Goal: Check status: Check status

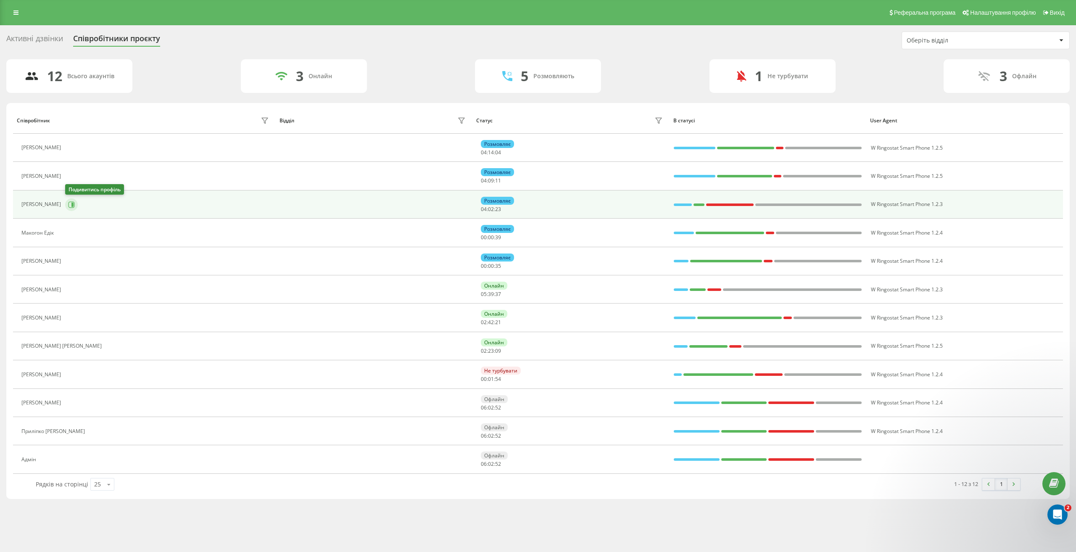
click at [74, 201] on button at bounding box center [71, 204] width 13 height 13
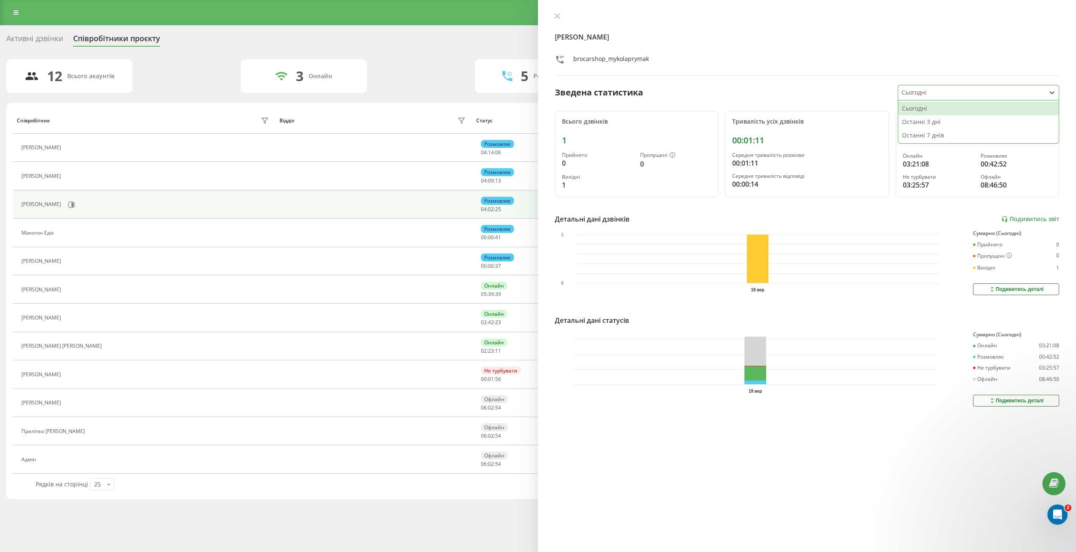
click at [947, 97] on div at bounding box center [972, 93] width 141 height 10
click at [950, 122] on div "Останні 3 дні" at bounding box center [978, 121] width 161 height 13
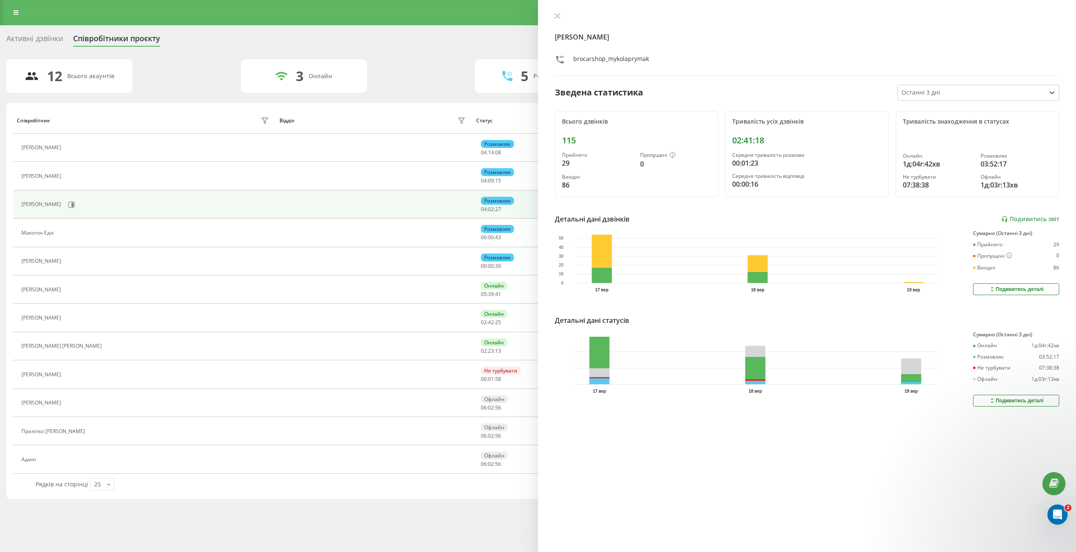
click at [1008, 401] on div "Подивитись деталі" at bounding box center [1016, 400] width 55 height 7
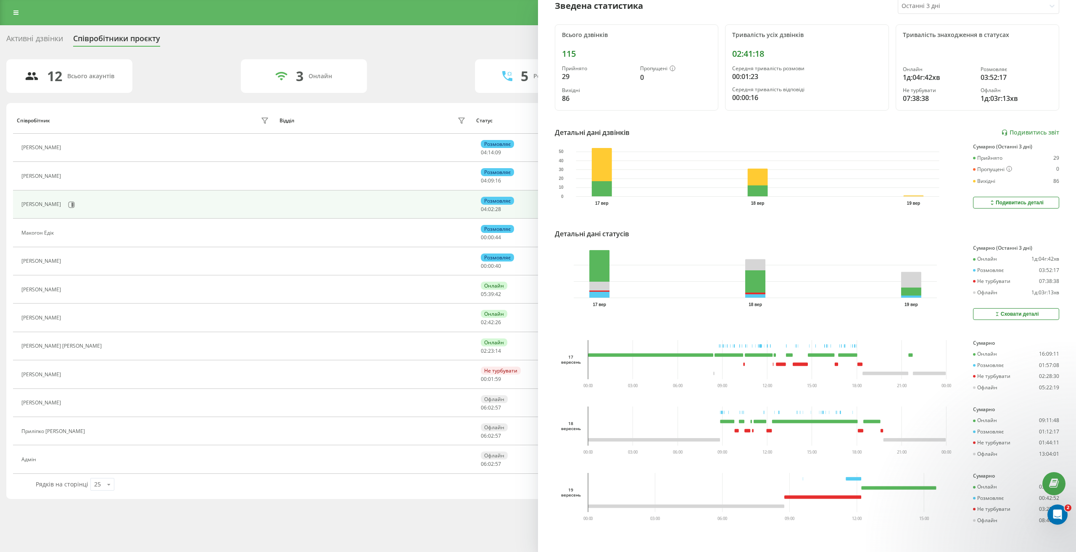
scroll to position [93, 0]
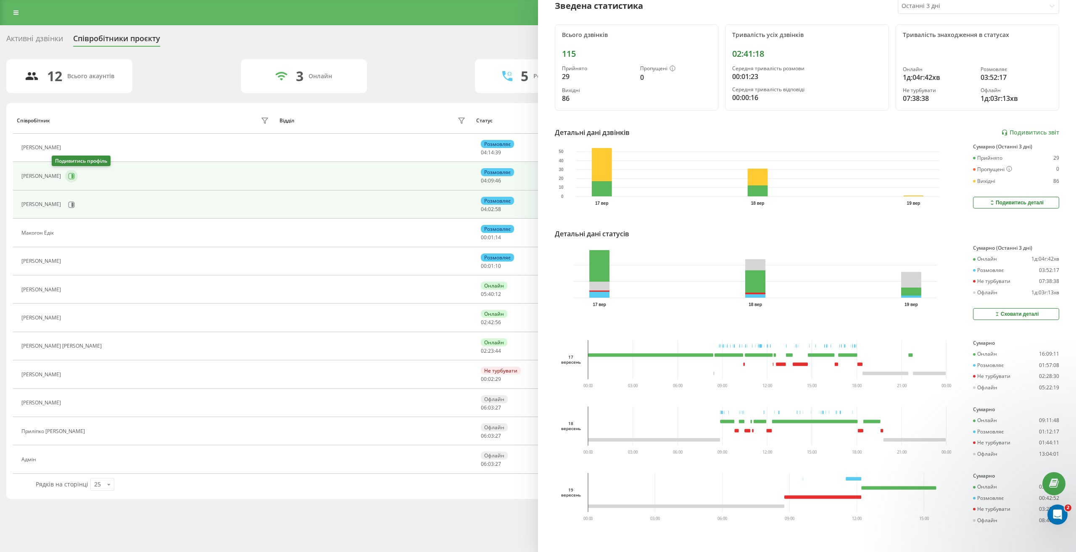
click at [71, 177] on icon at bounding box center [72, 176] width 2 height 4
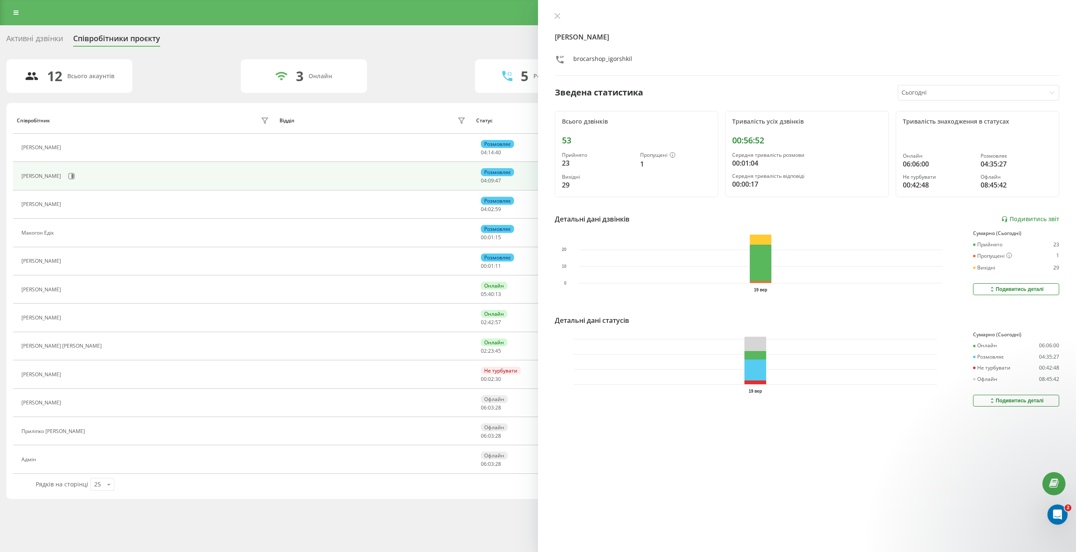
click at [976, 98] on div "Сьогодні" at bounding box center [971, 92] width 147 height 15
click at [974, 126] on div "Останні 3 дні" at bounding box center [978, 121] width 161 height 13
click at [994, 401] on div "Подивитись деталі" at bounding box center [1016, 400] width 55 height 7
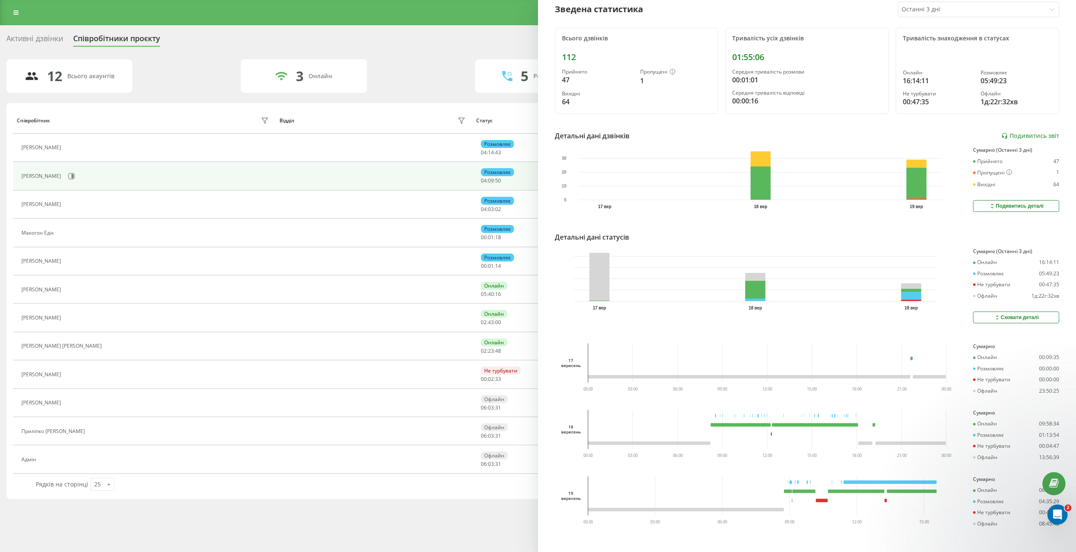
scroll to position [93, 0]
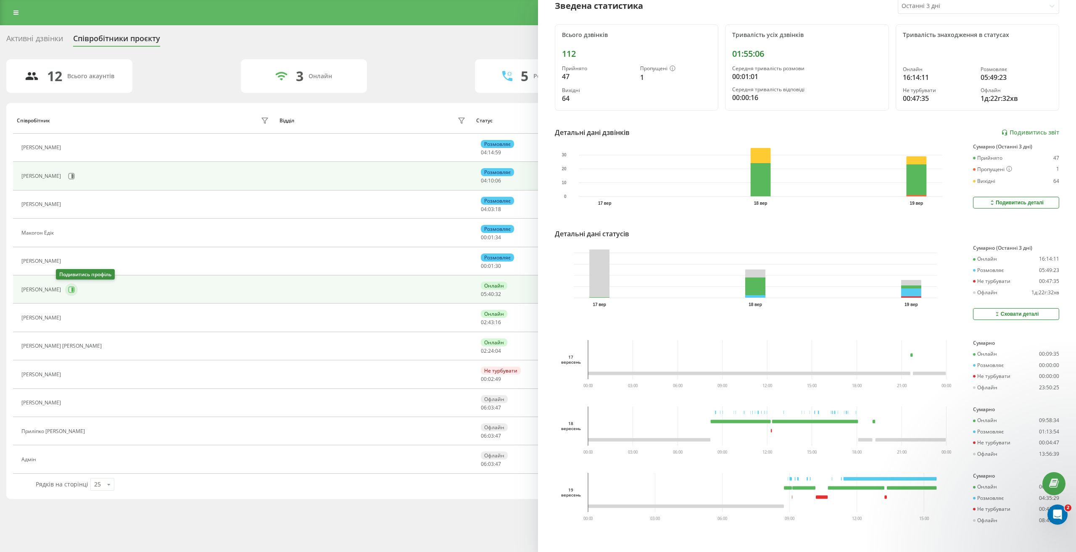
click at [71, 290] on icon at bounding box center [72, 290] width 2 height 4
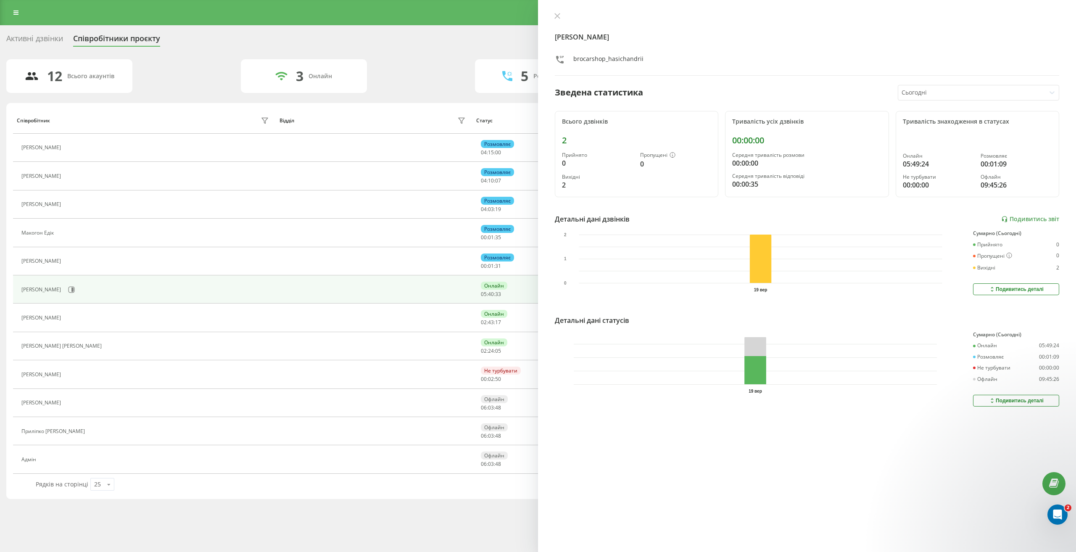
click at [934, 97] on div at bounding box center [972, 93] width 141 height 10
click at [938, 117] on div "Останні 3 дні" at bounding box center [978, 121] width 161 height 13
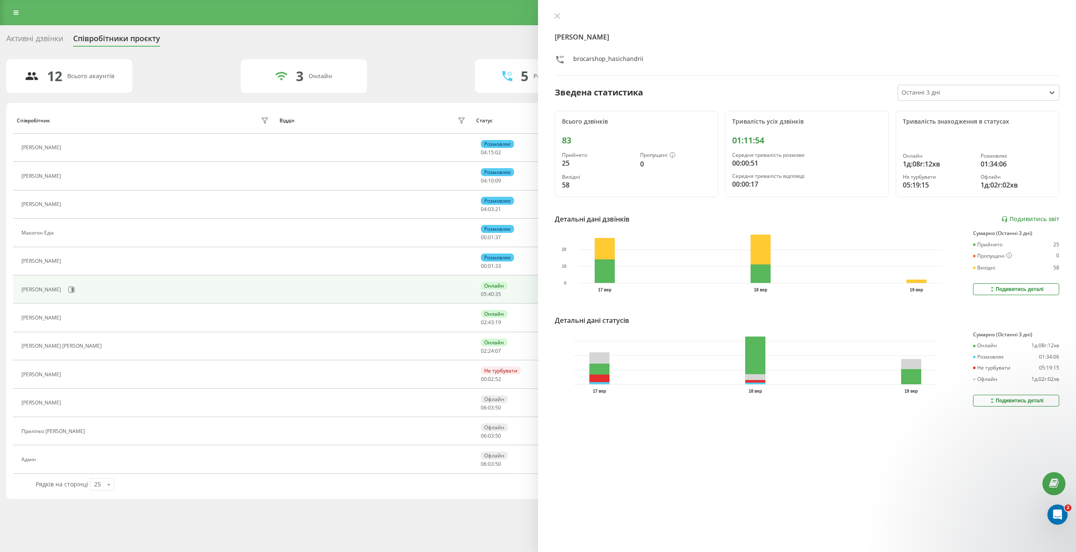
click at [1008, 399] on div "Подивитись деталі" at bounding box center [1016, 400] width 55 height 7
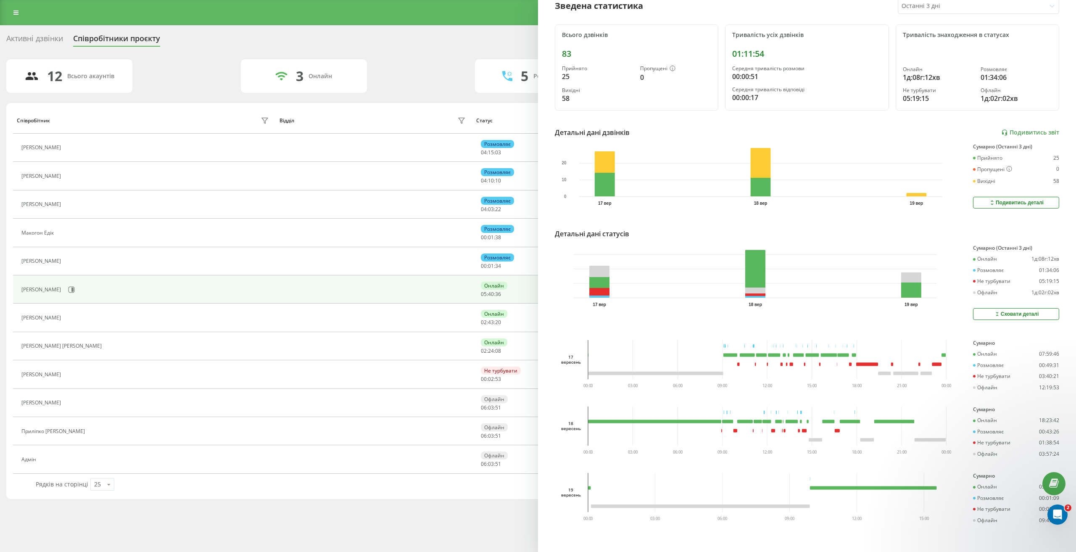
scroll to position [93, 0]
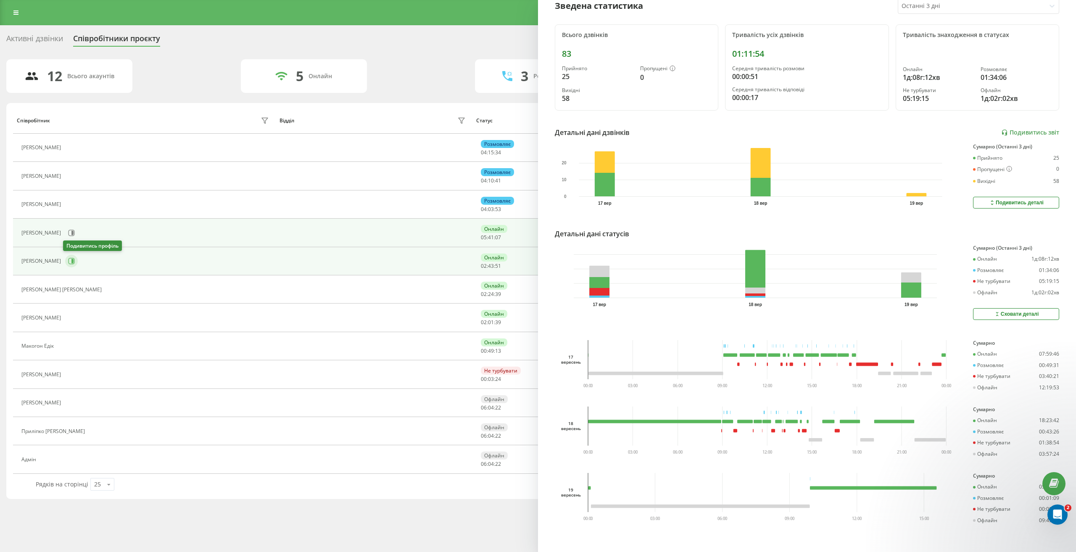
click at [69, 259] on icon at bounding box center [72, 261] width 6 height 6
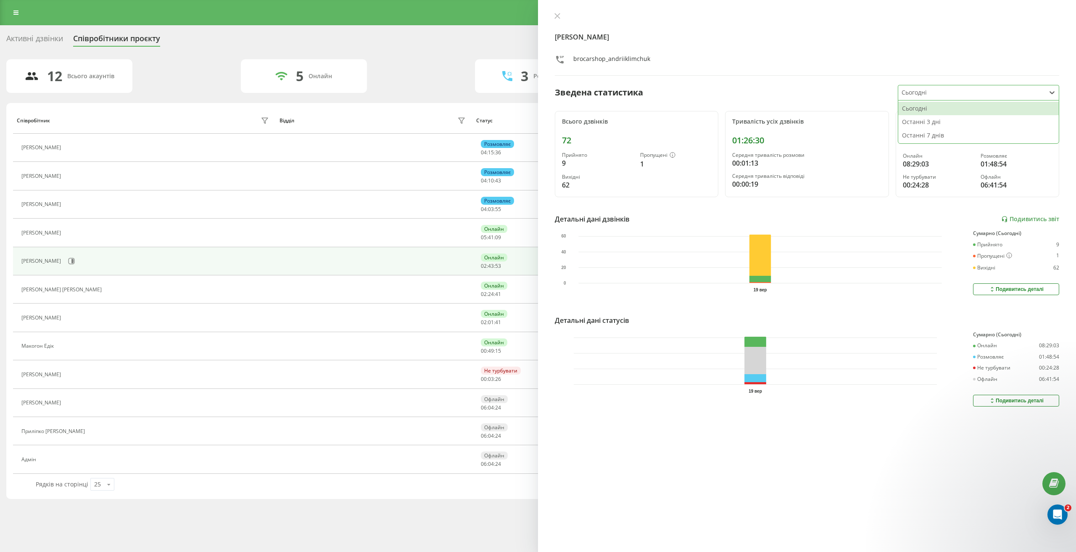
click at [969, 98] on div "Сьогодні" at bounding box center [971, 92] width 147 height 15
click at [965, 122] on div "Останні 3 дні" at bounding box center [978, 121] width 161 height 13
click at [998, 396] on button "Подивитись деталі" at bounding box center [1016, 401] width 86 height 12
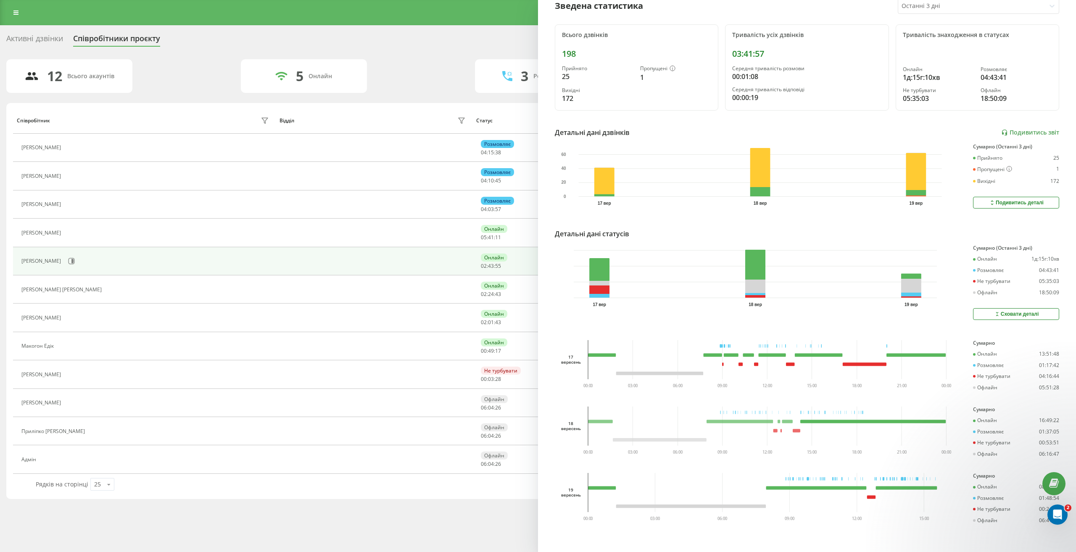
scroll to position [93, 0]
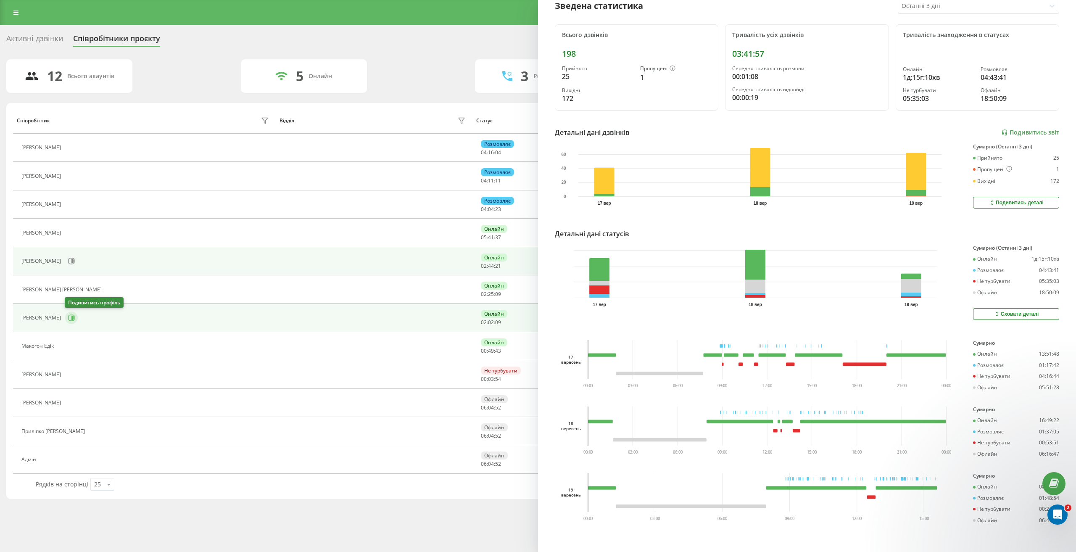
click at [72, 317] on icon at bounding box center [72, 318] width 2 height 4
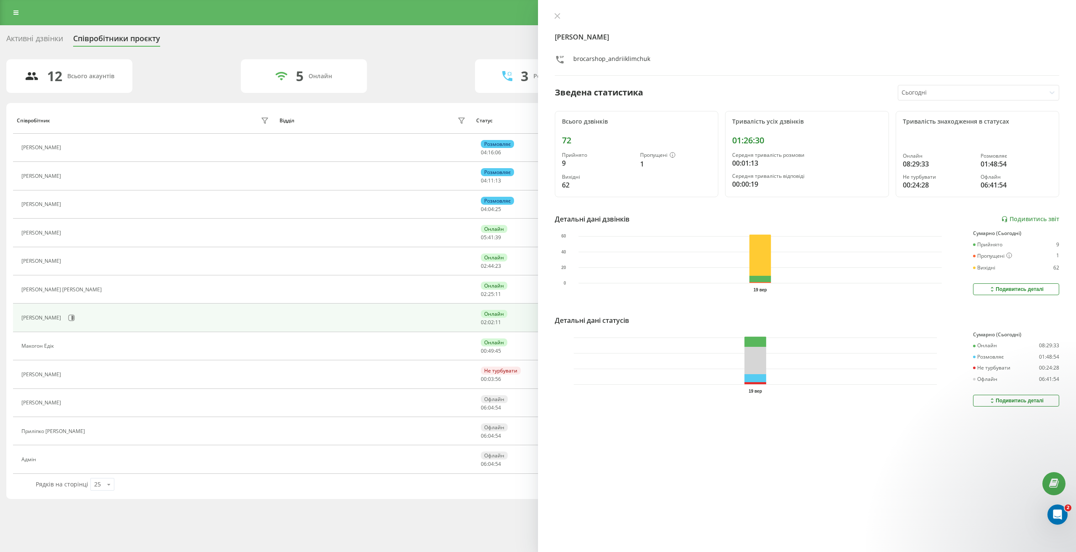
click at [974, 100] on div "Сьогодні" at bounding box center [978, 93] width 161 height 16
click at [970, 124] on div "Останні 3 дні" at bounding box center [978, 121] width 161 height 13
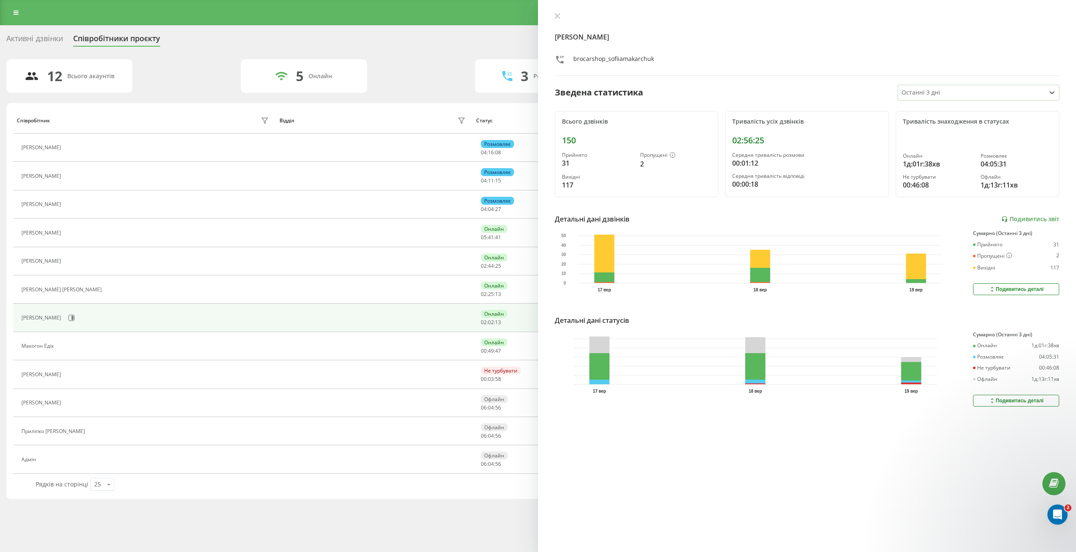
click at [1008, 403] on div "Подивитись деталі" at bounding box center [1016, 400] width 55 height 7
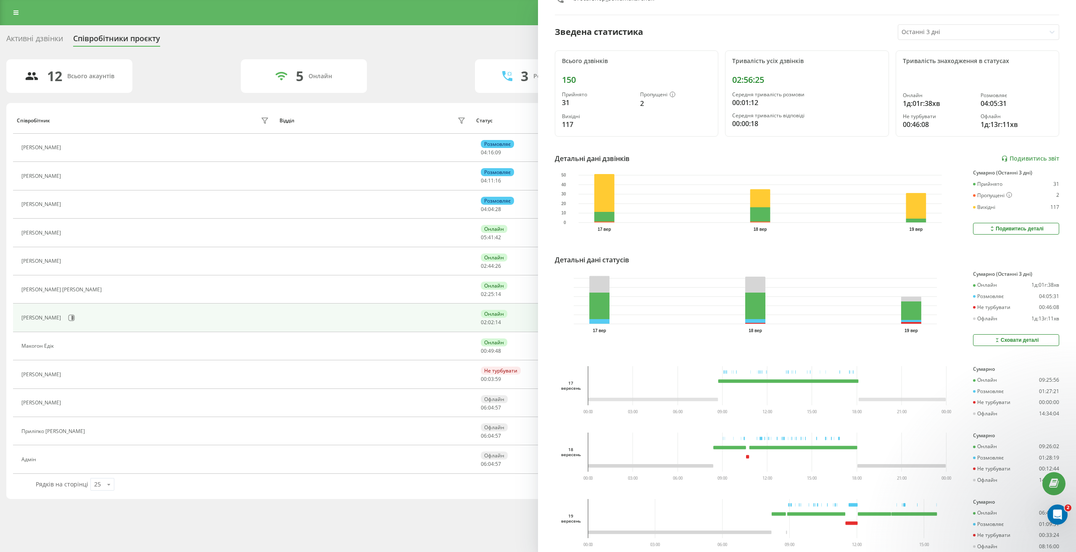
scroll to position [93, 0]
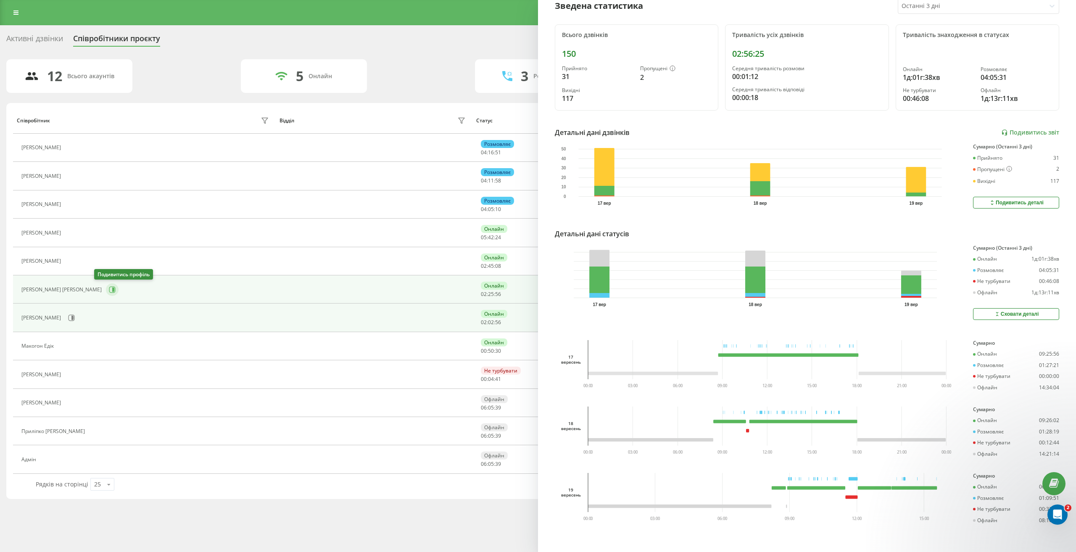
click at [109, 290] on icon at bounding box center [112, 289] width 7 height 7
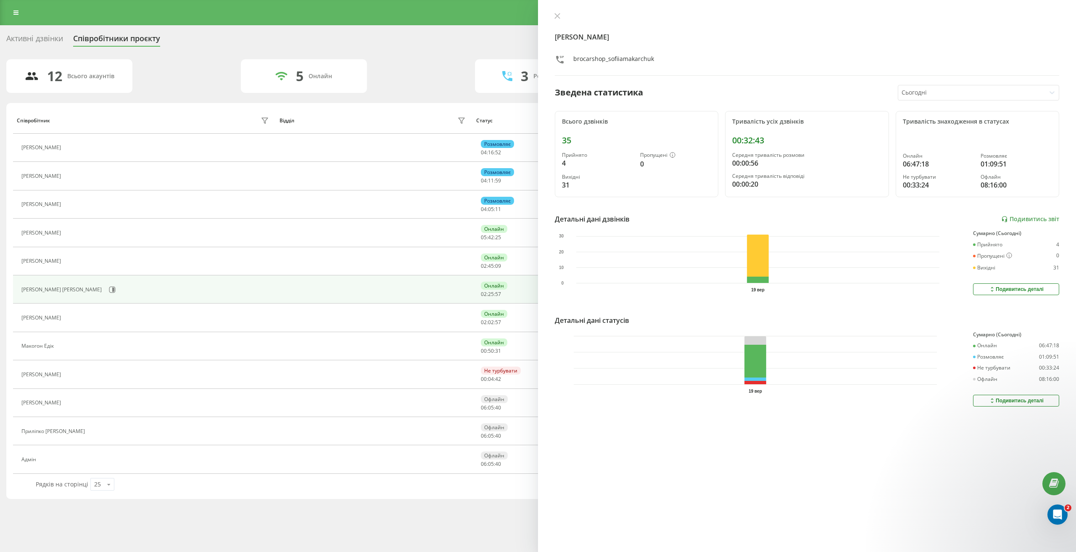
click at [977, 91] on div at bounding box center [972, 93] width 141 height 10
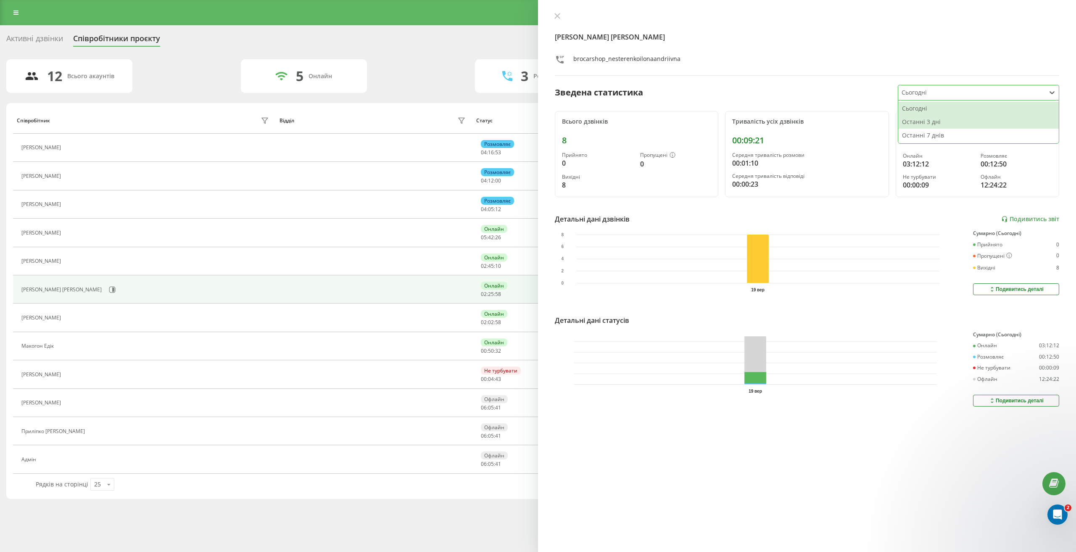
click at [964, 124] on div "Останні 3 дні" at bounding box center [978, 121] width 161 height 13
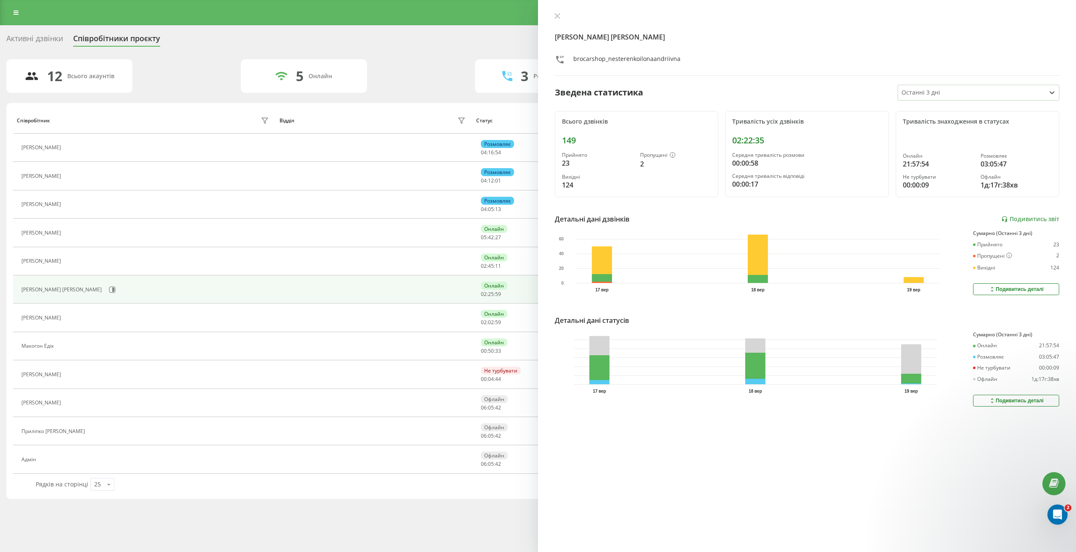
click at [998, 402] on div "Подивитись деталі" at bounding box center [1016, 400] width 55 height 7
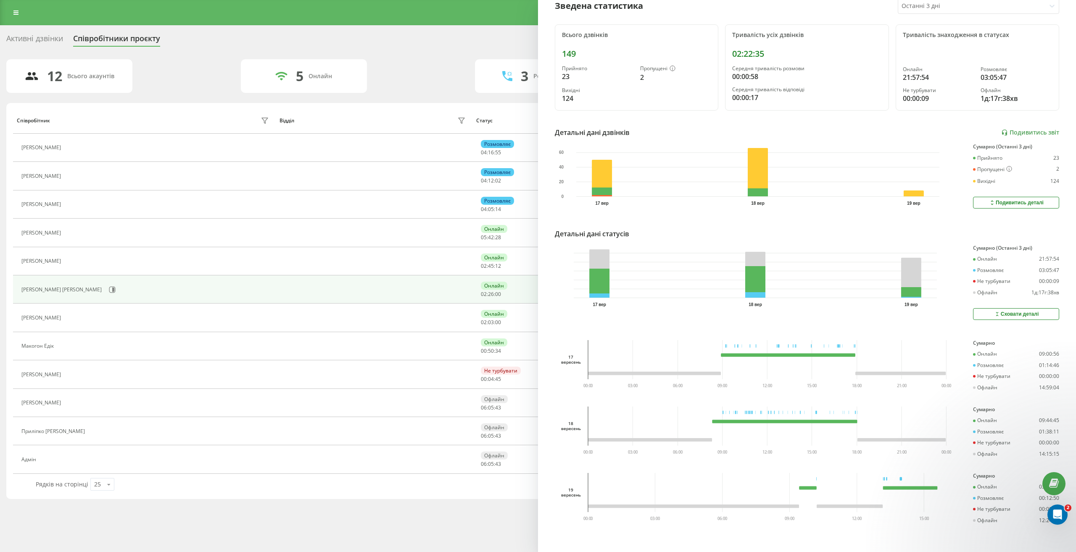
scroll to position [93, 0]
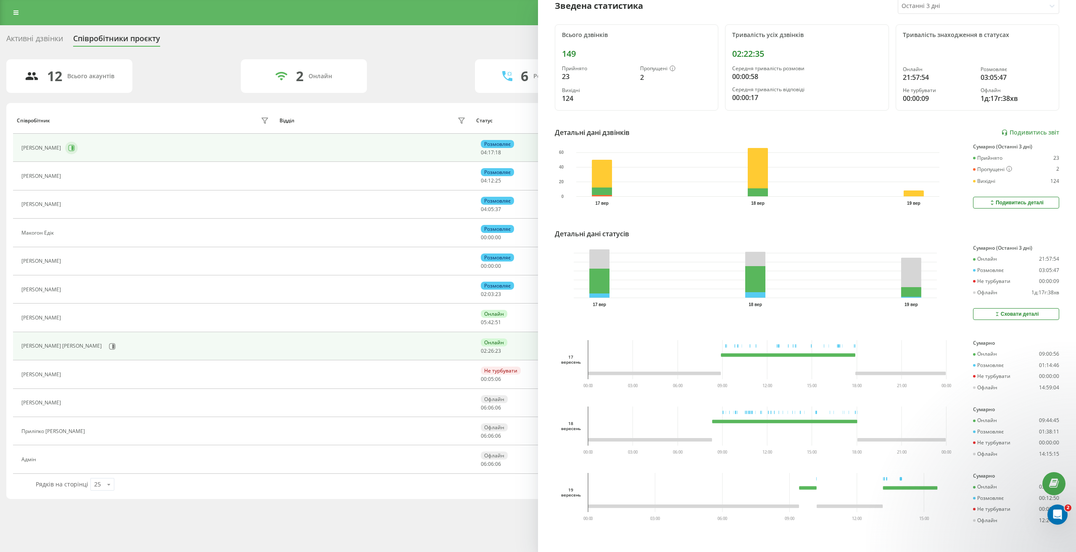
click at [75, 146] on icon at bounding box center [71, 148] width 7 height 7
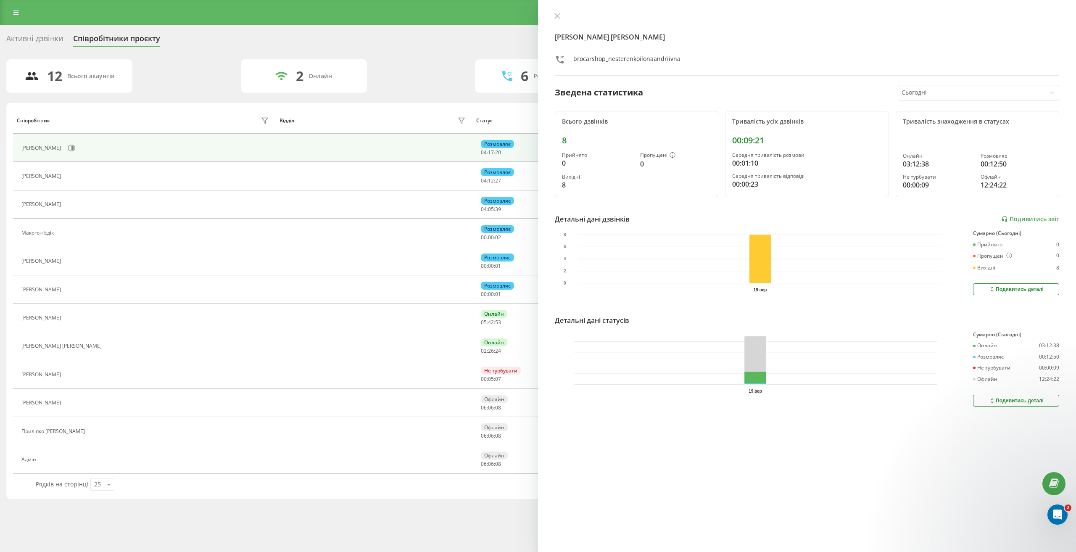
drag, startPoint x: 919, startPoint y: 92, endPoint x: 921, endPoint y: 98, distance: 6.6
click at [919, 93] on div at bounding box center [972, 93] width 141 height 10
click at [934, 124] on div "Останні 3 дні" at bounding box center [978, 121] width 161 height 13
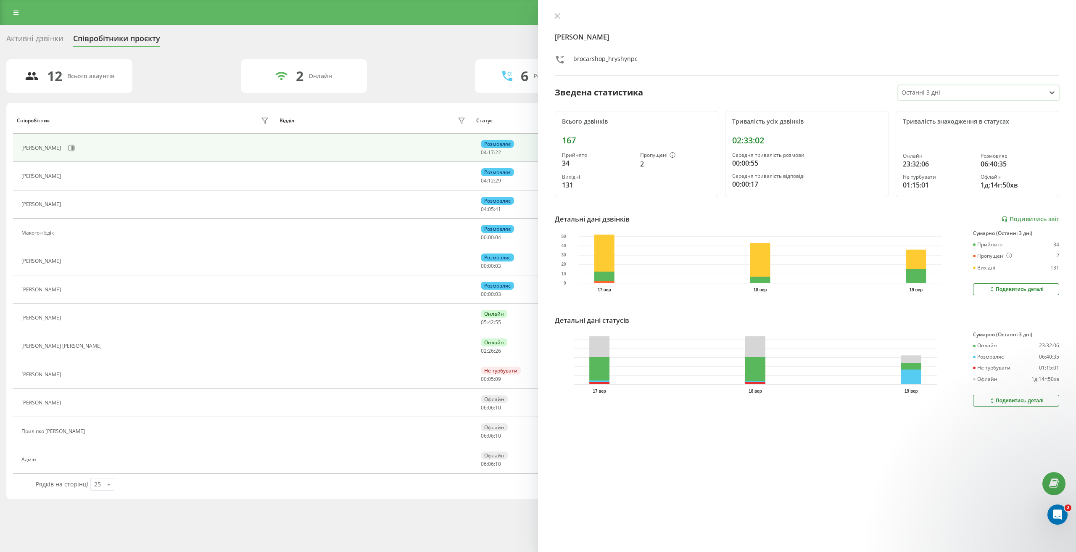
click at [1004, 401] on div "Подивитись деталі" at bounding box center [1016, 400] width 55 height 7
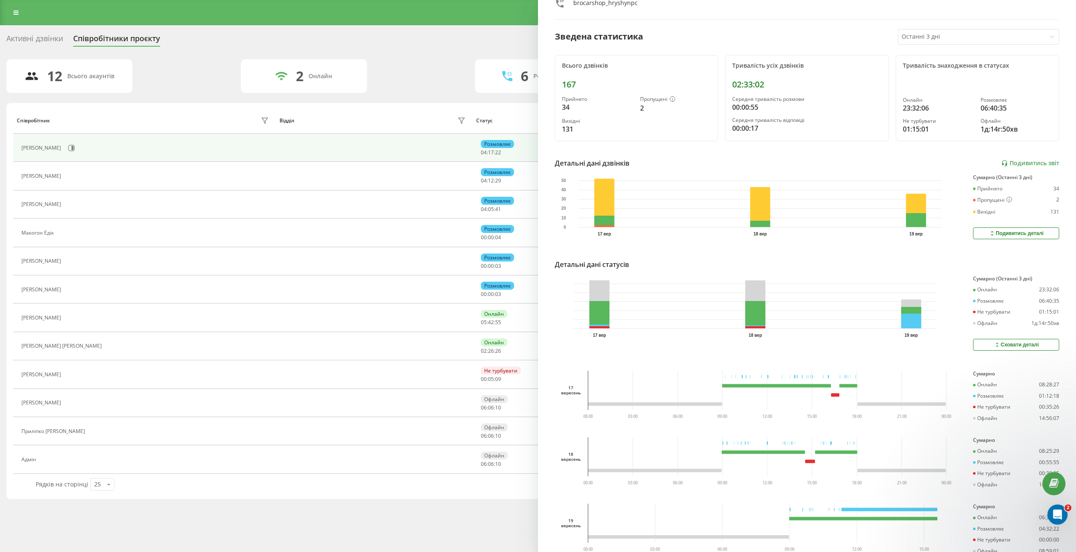
scroll to position [93, 0]
